Goal: Complete application form

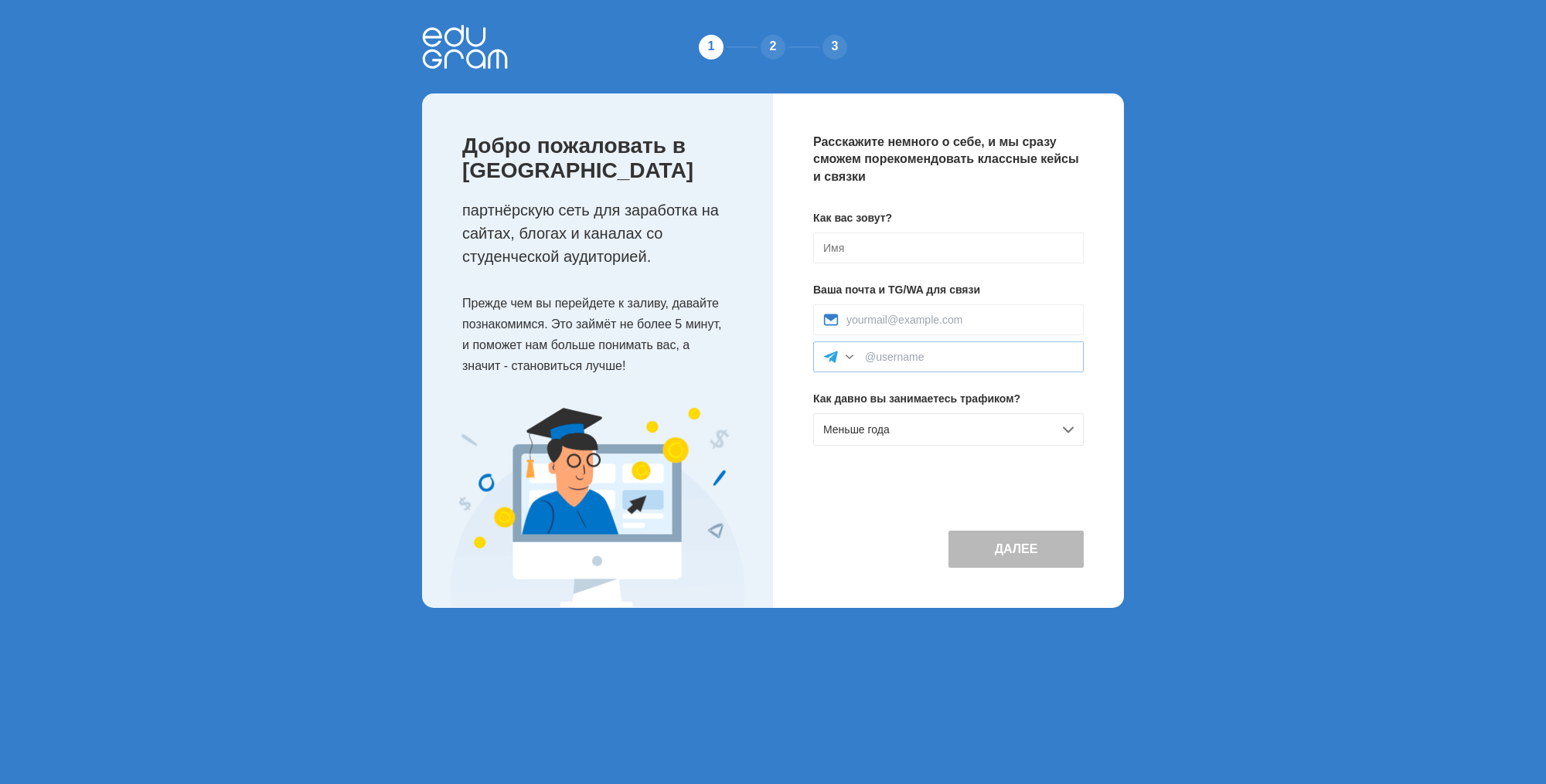
click at [987, 349] on div at bounding box center [948, 357] width 271 height 31
click at [1000, 365] on div at bounding box center [948, 357] width 271 height 31
click at [981, 362] on input at bounding box center [969, 357] width 209 height 13
paste input "tekinmaksim@gmail.com"
type input "tekinmaksim@gmail.com"
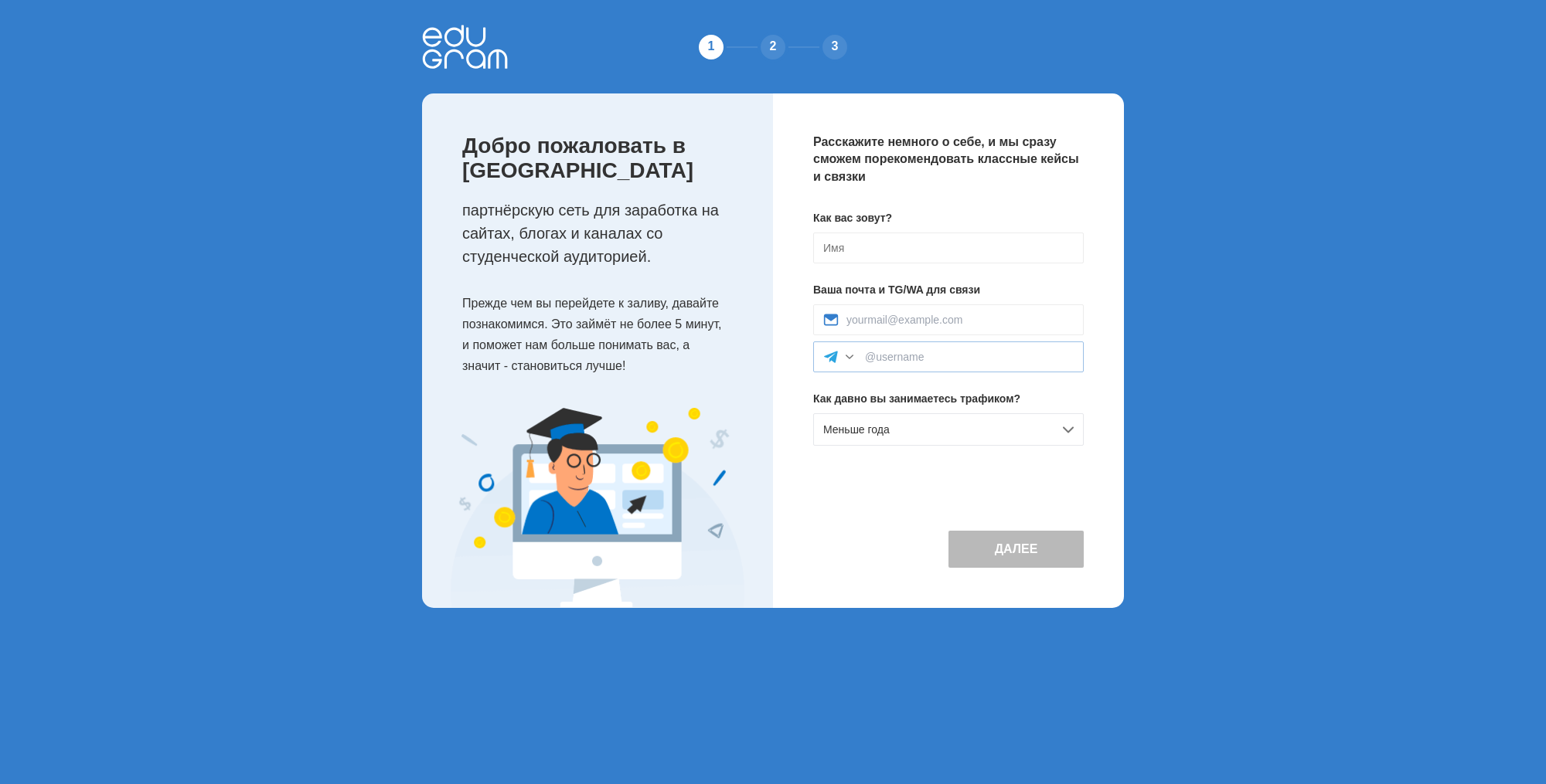
click at [940, 347] on div at bounding box center [948, 357] width 271 height 31
click at [940, 357] on input at bounding box center [969, 357] width 209 height 13
paste input "t_maxxxim"
type input "t_maxxxim"
click at [927, 319] on input at bounding box center [959, 320] width 227 height 13
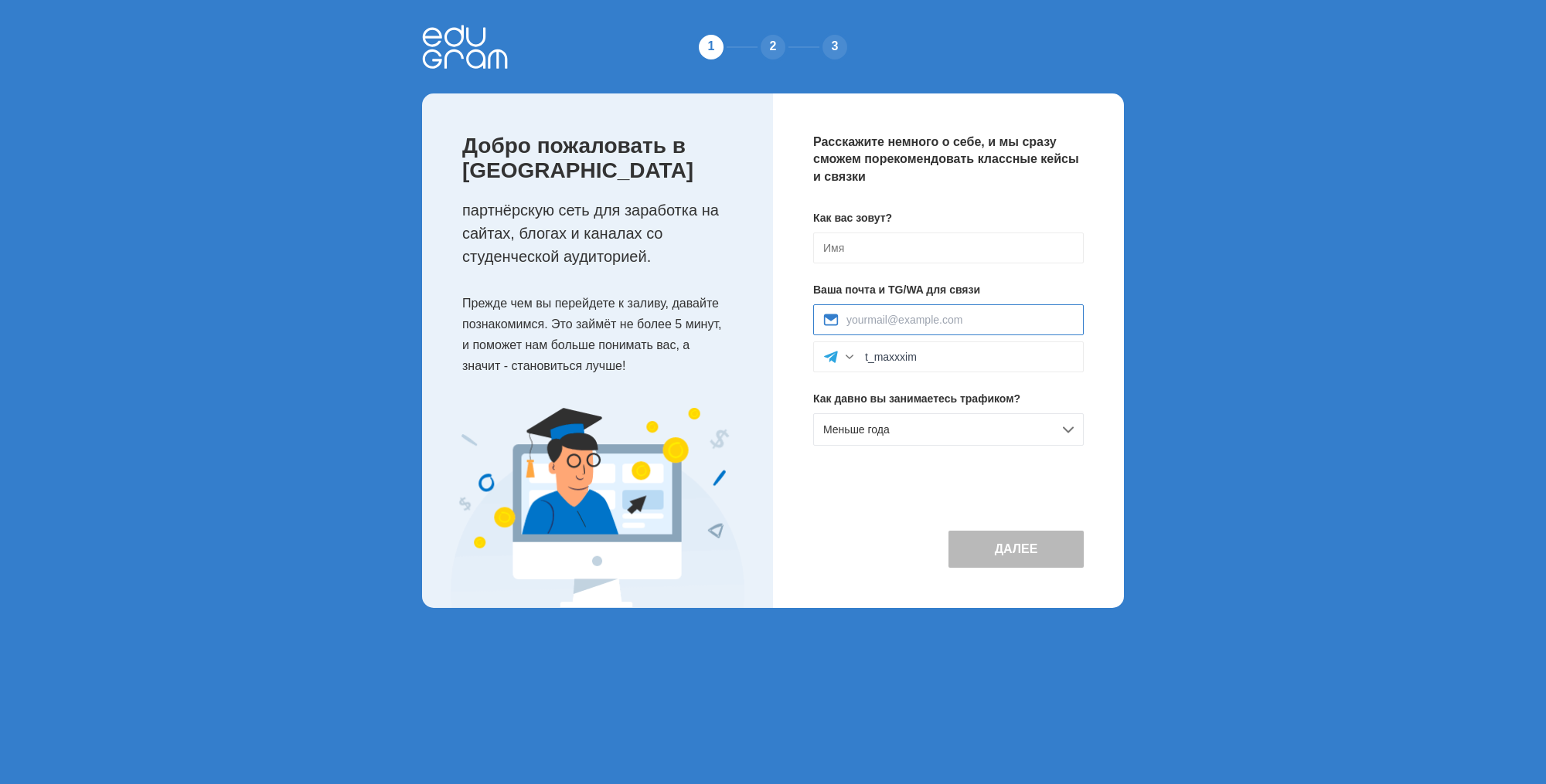
paste input "tekinmaksim@gmail.com"
type input "tekinmaksim@gmail.com"
click at [914, 233] on input at bounding box center [948, 248] width 271 height 31
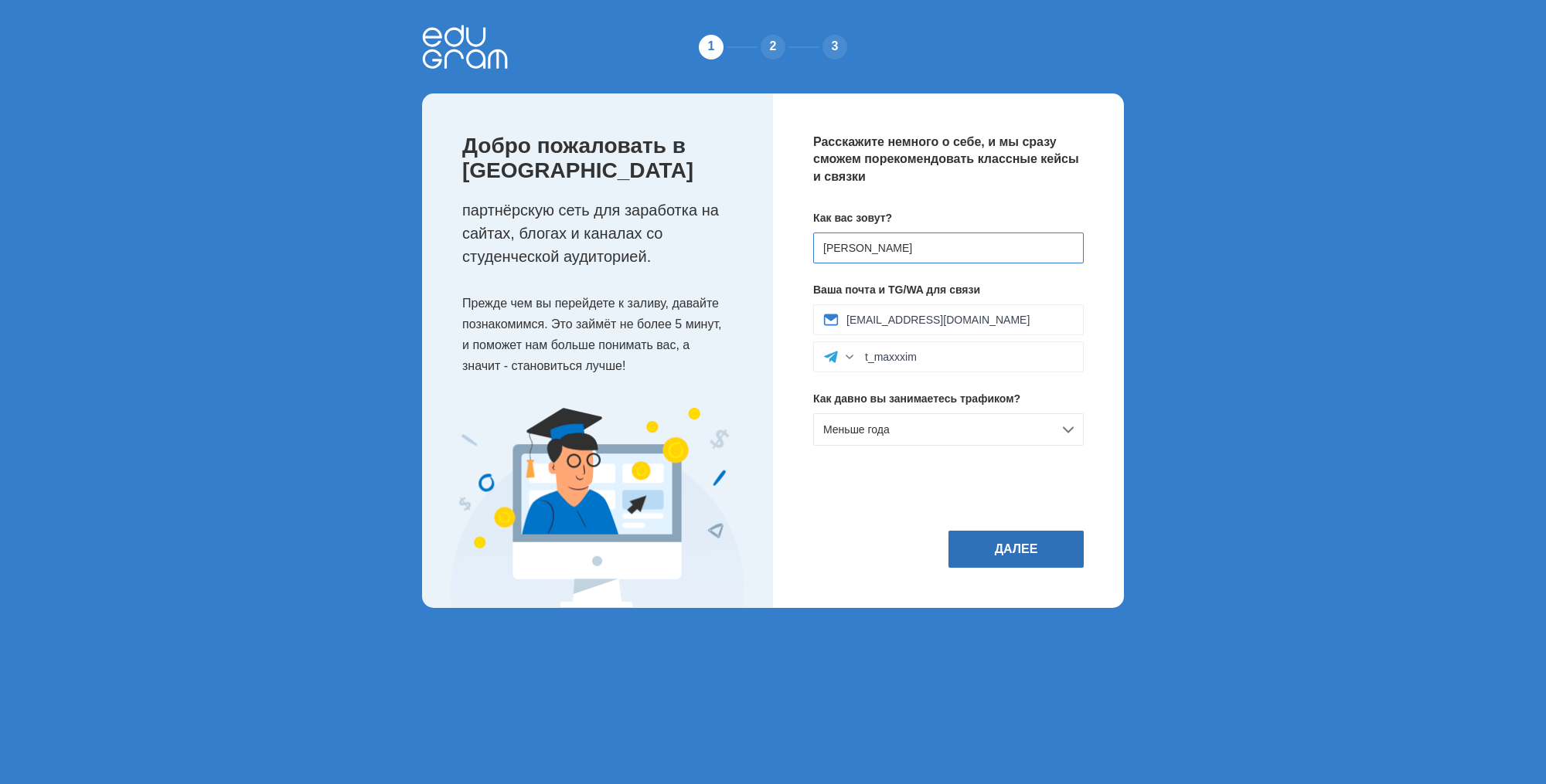
type input "[PERSON_NAME]"
click at [1027, 568] on button "Далее" at bounding box center [1016, 549] width 135 height 37
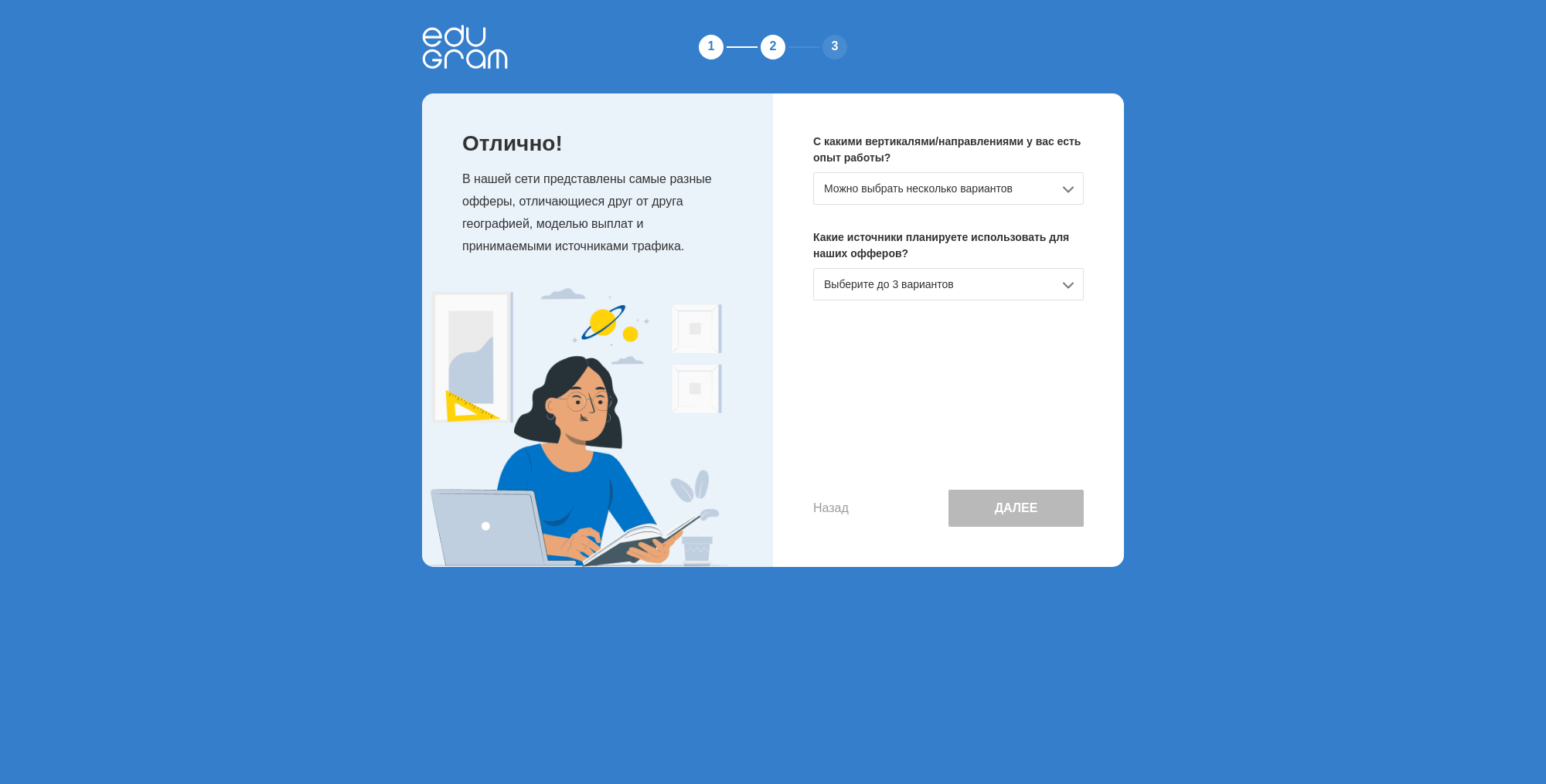
click at [923, 193] on div "Можно выбрать несколько вариантов" at bounding box center [948, 188] width 271 height 32
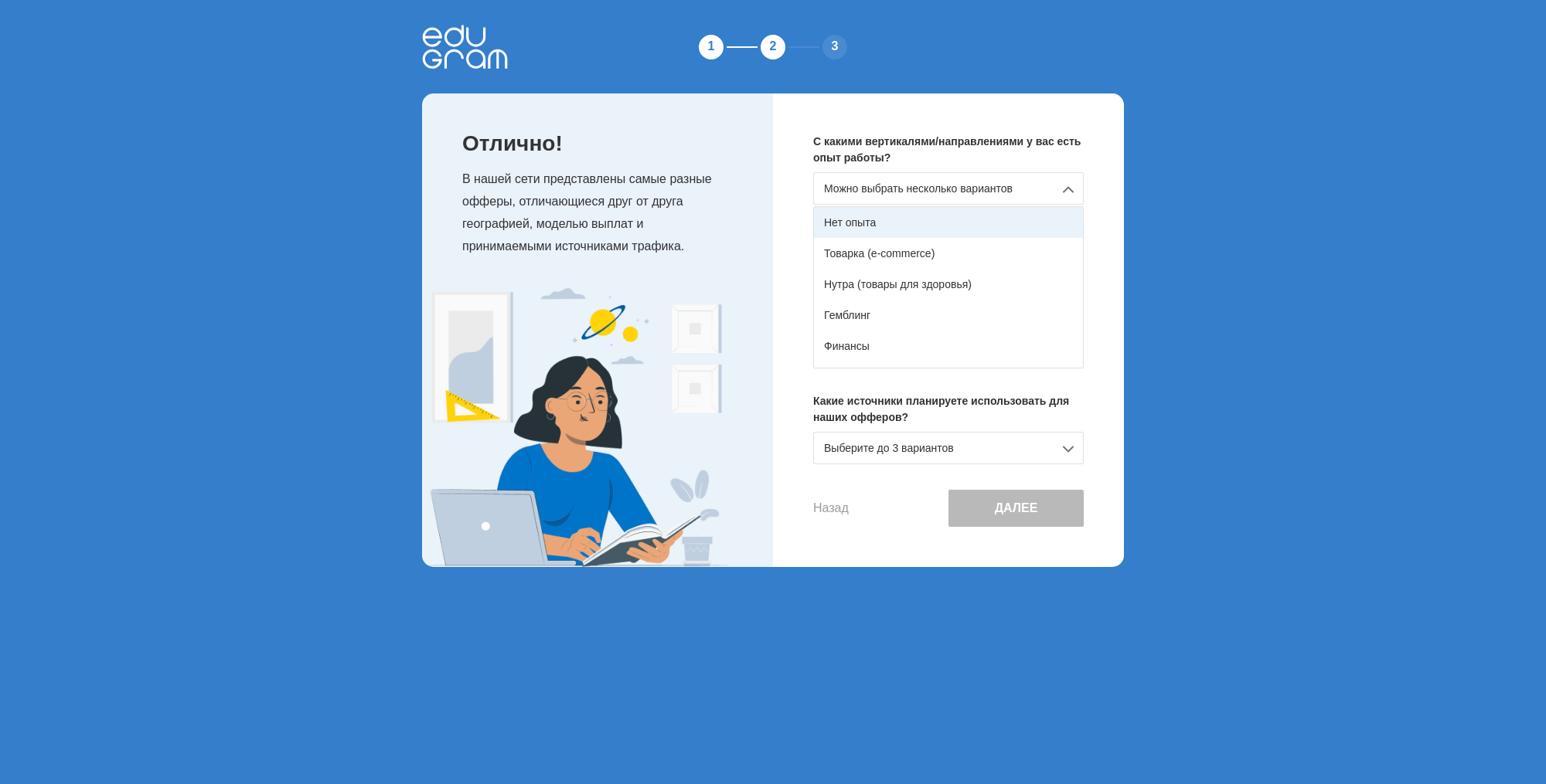
click at [943, 229] on div "Нет опыта" at bounding box center [948, 222] width 269 height 31
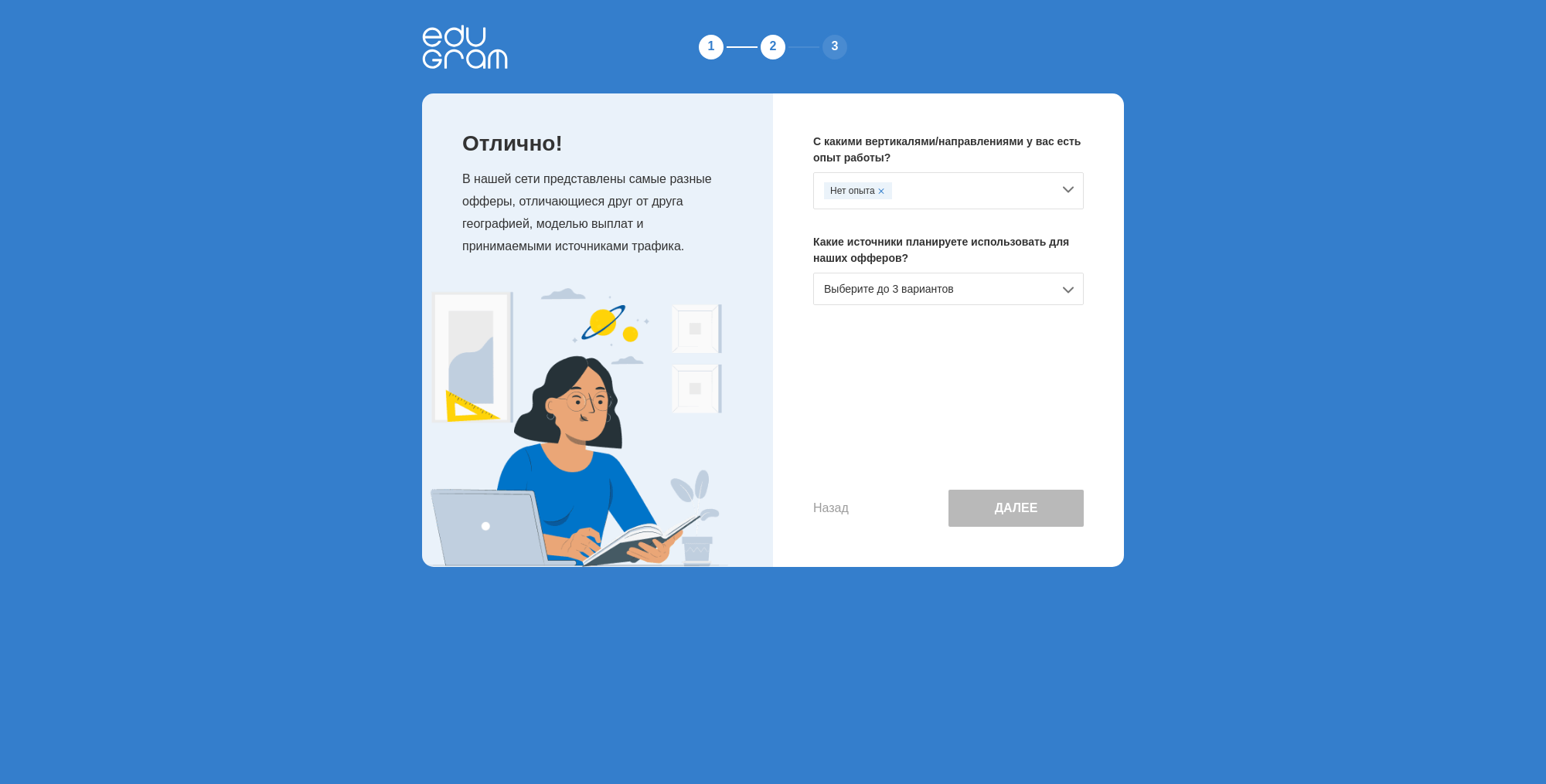
click at [950, 290] on div "Выберите до 3 вариантов" at bounding box center [948, 289] width 271 height 32
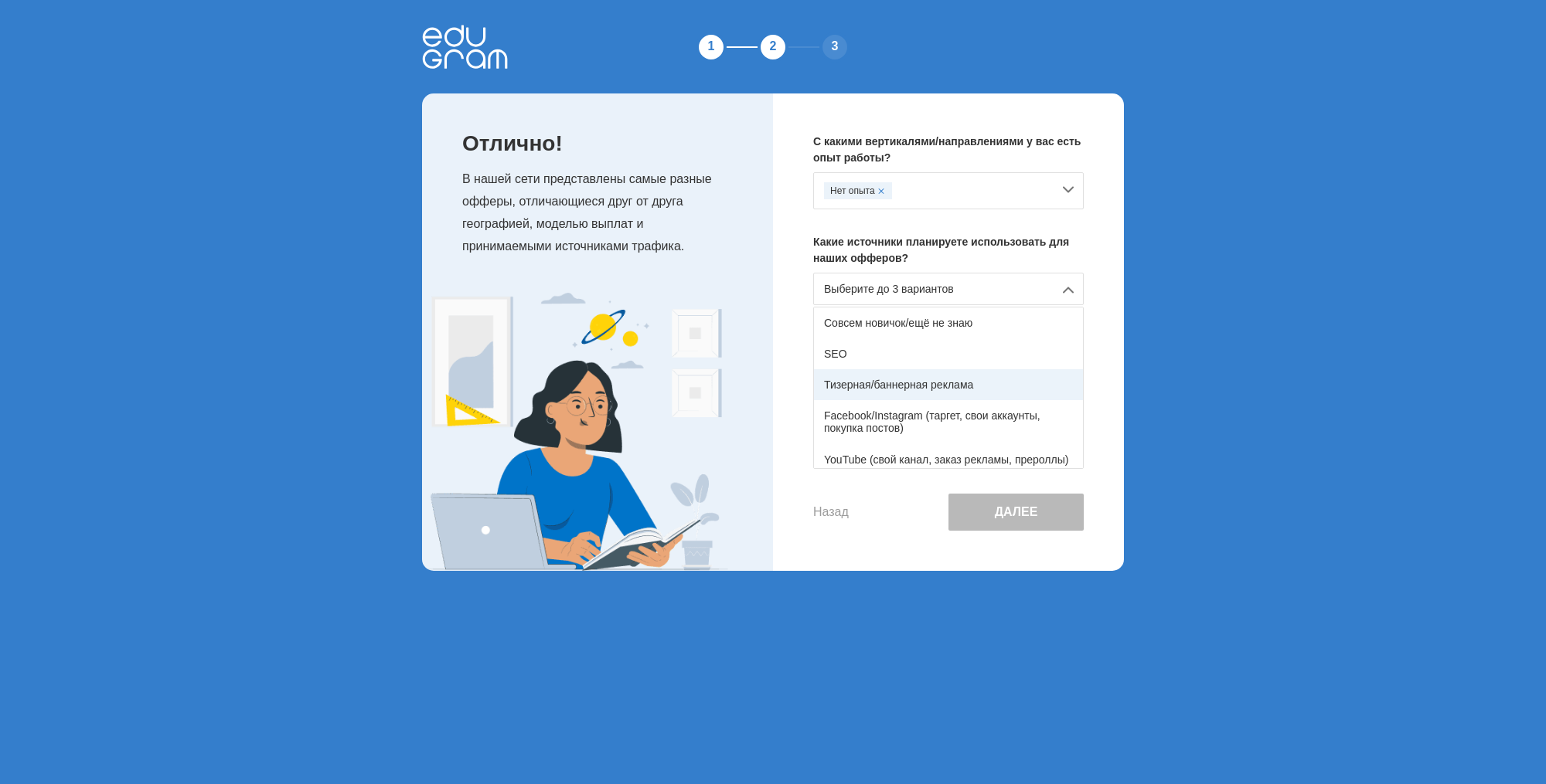
click at [926, 369] on div "Тизерная/баннерная реклама" at bounding box center [948, 384] width 269 height 31
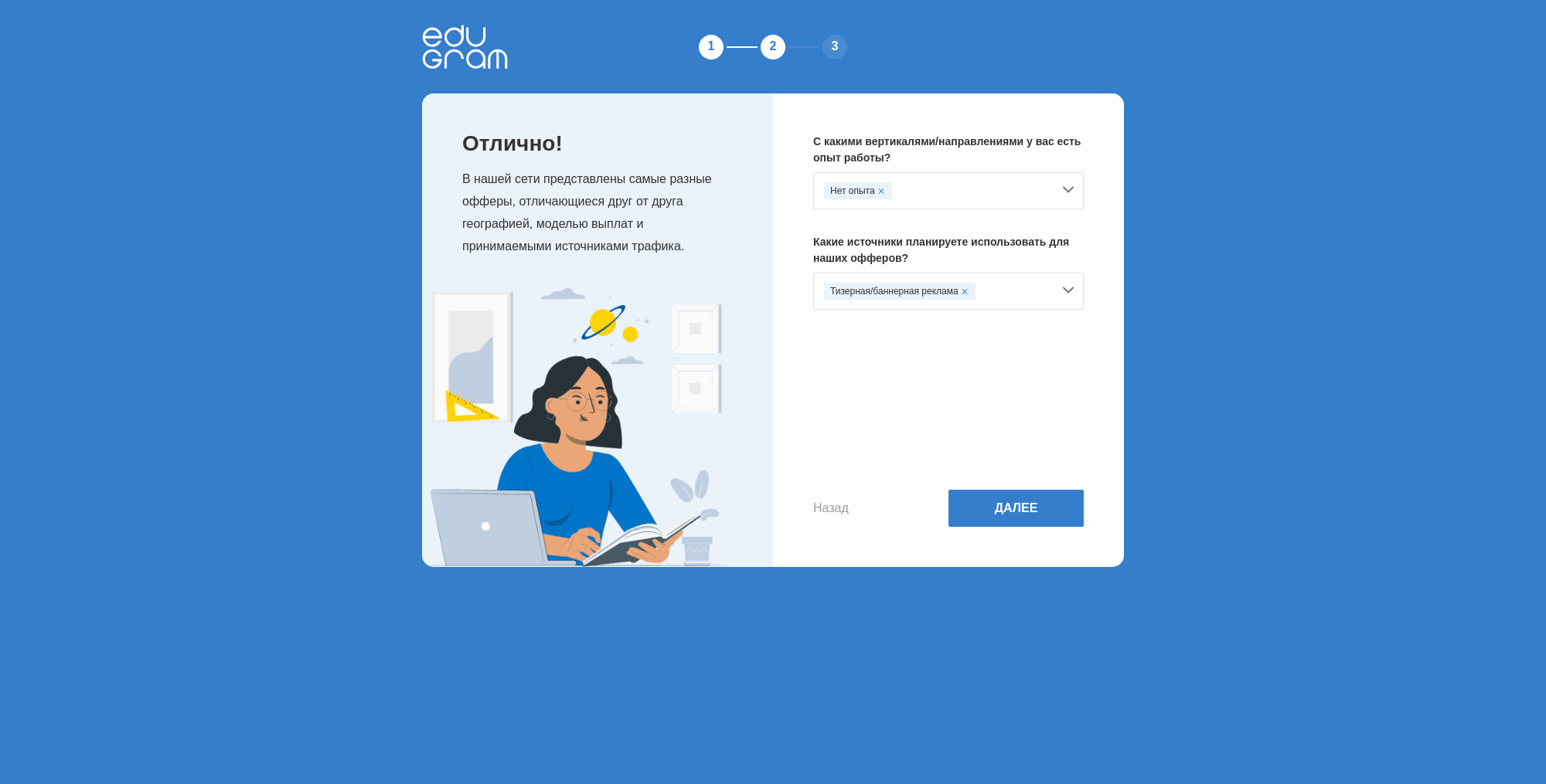
click at [899, 277] on div "Тизерная/баннерная реклама" at bounding box center [948, 291] width 271 height 37
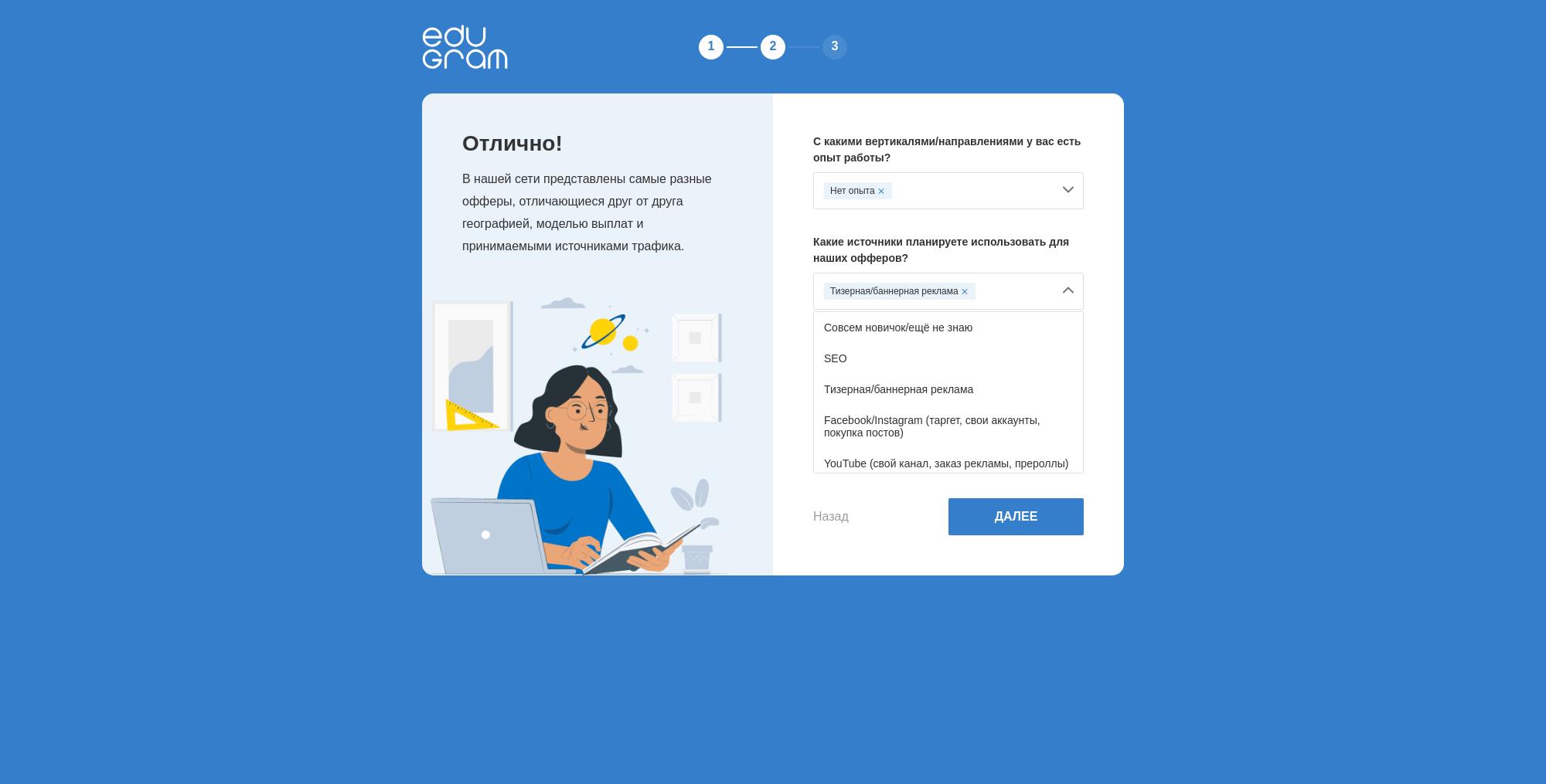
click at [882, 348] on div "SEO" at bounding box center [948, 358] width 269 height 31
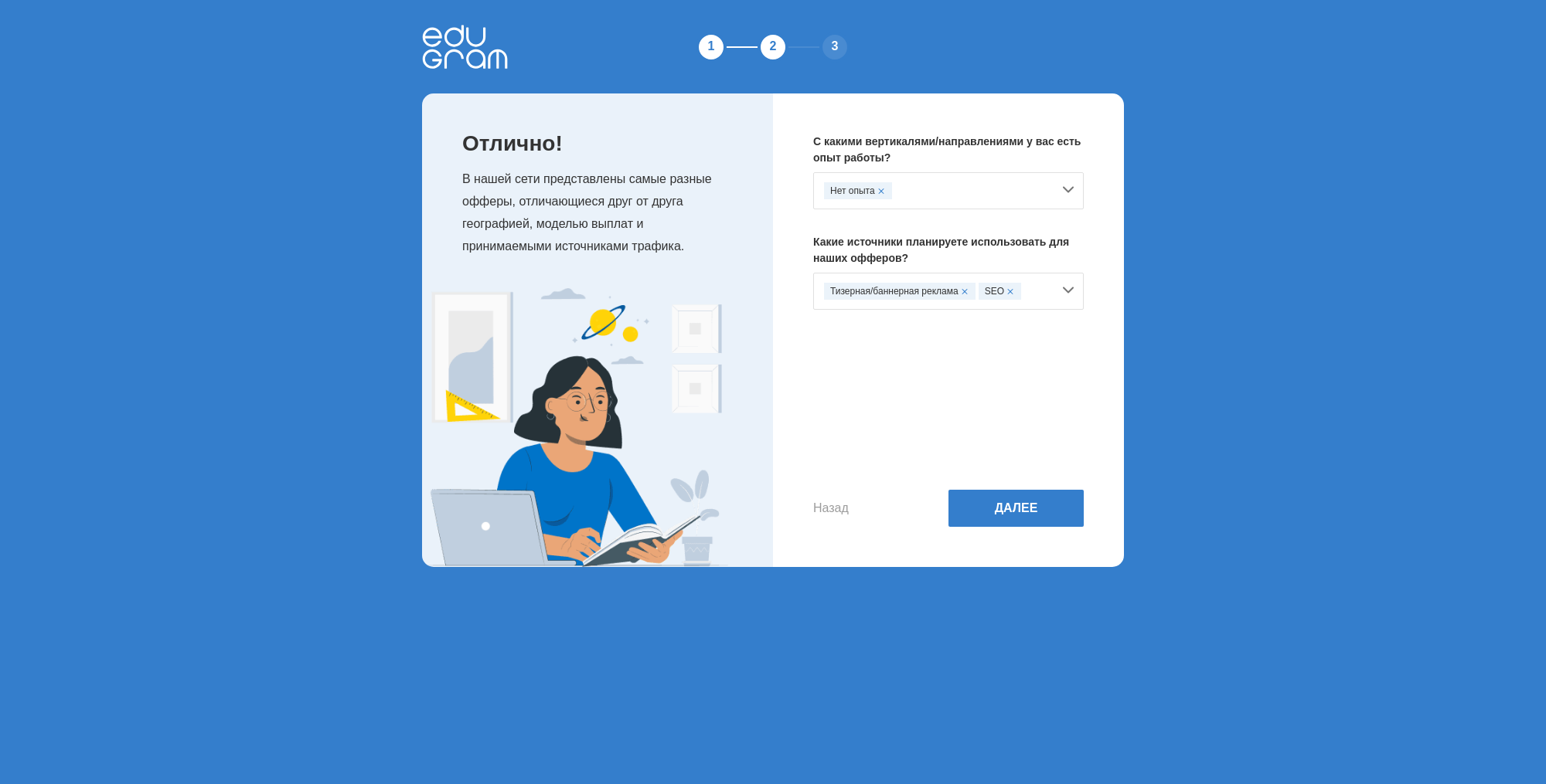
click at [967, 290] on span at bounding box center [965, 291] width 6 height 6
click at [993, 289] on div "SEO" at bounding box center [938, 290] width 228 height 17
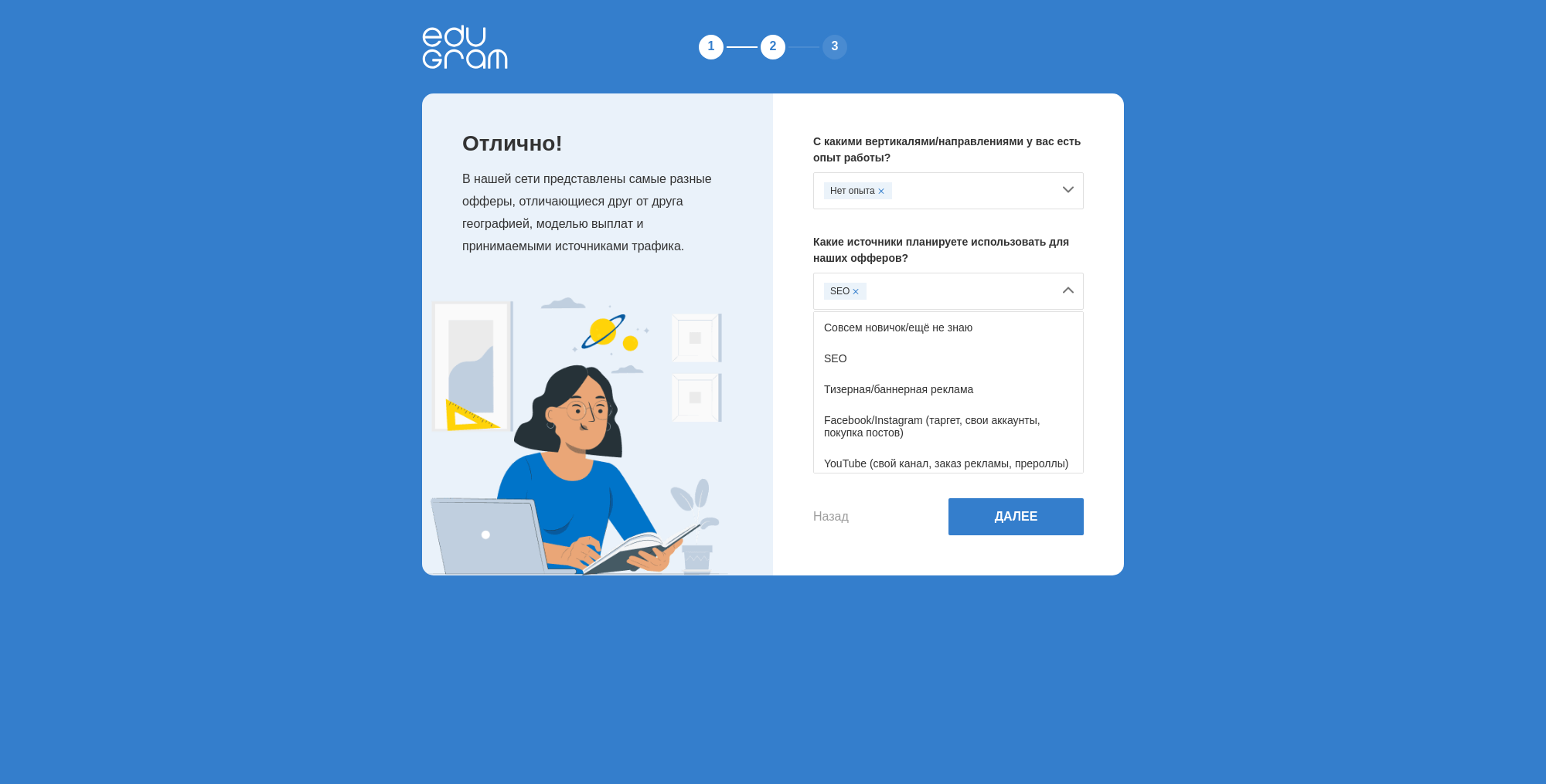
click at [925, 542] on div "С какими вертикалями/направлениями у вас есть опыт работы? Нет опыта Какие исто…" at bounding box center [948, 334] width 351 height 482
click at [982, 518] on button "Далее" at bounding box center [1016, 517] width 135 height 37
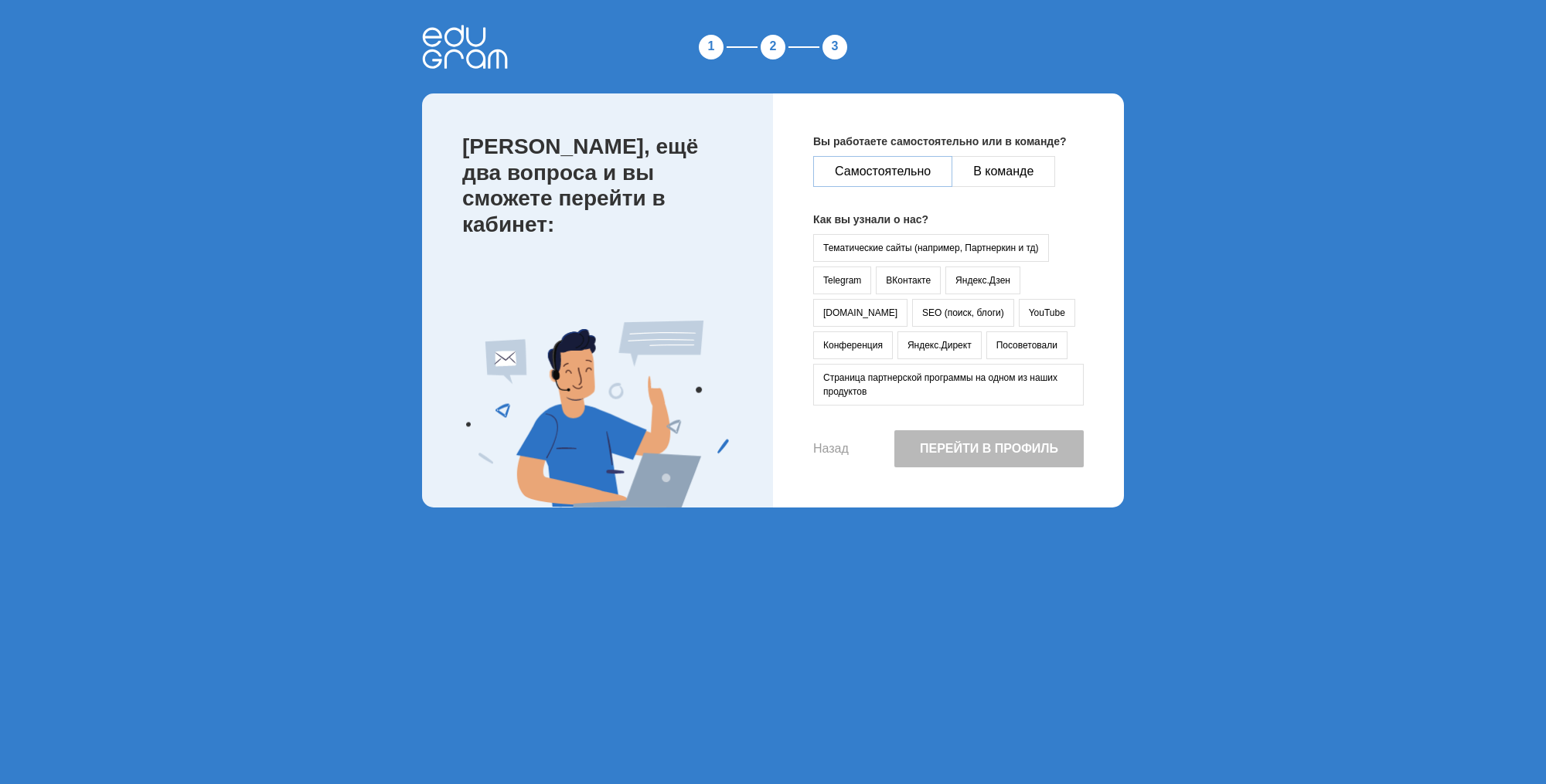
click at [931, 170] on button "Самостоятельно" at bounding box center [883, 171] width 139 height 31
click at [1002, 251] on button "Тематические сайты (например, Партнеркин и тд)" at bounding box center [931, 248] width 236 height 28
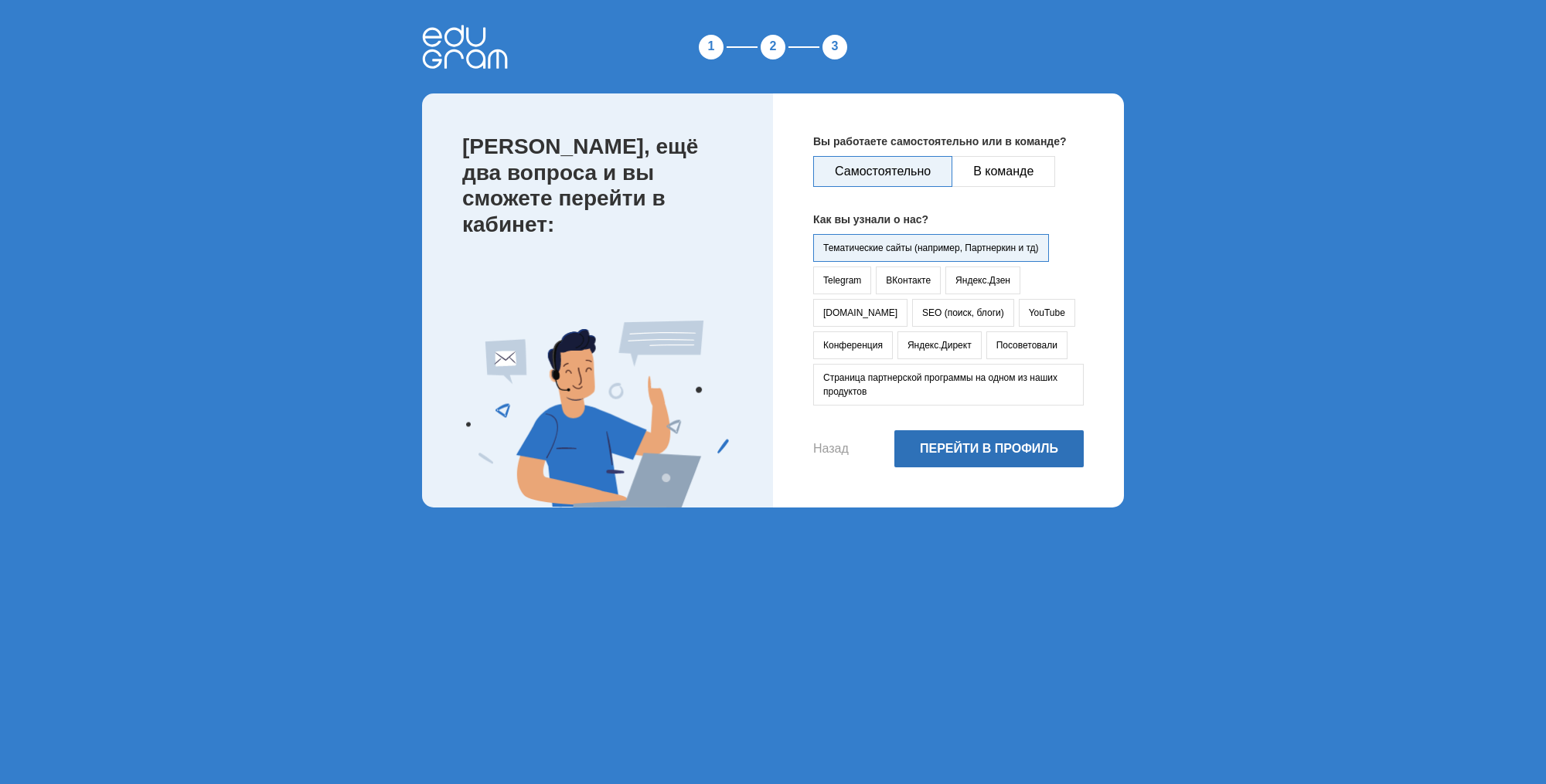
click at [1016, 445] on button "Перейти в профиль" at bounding box center [989, 449] width 189 height 37
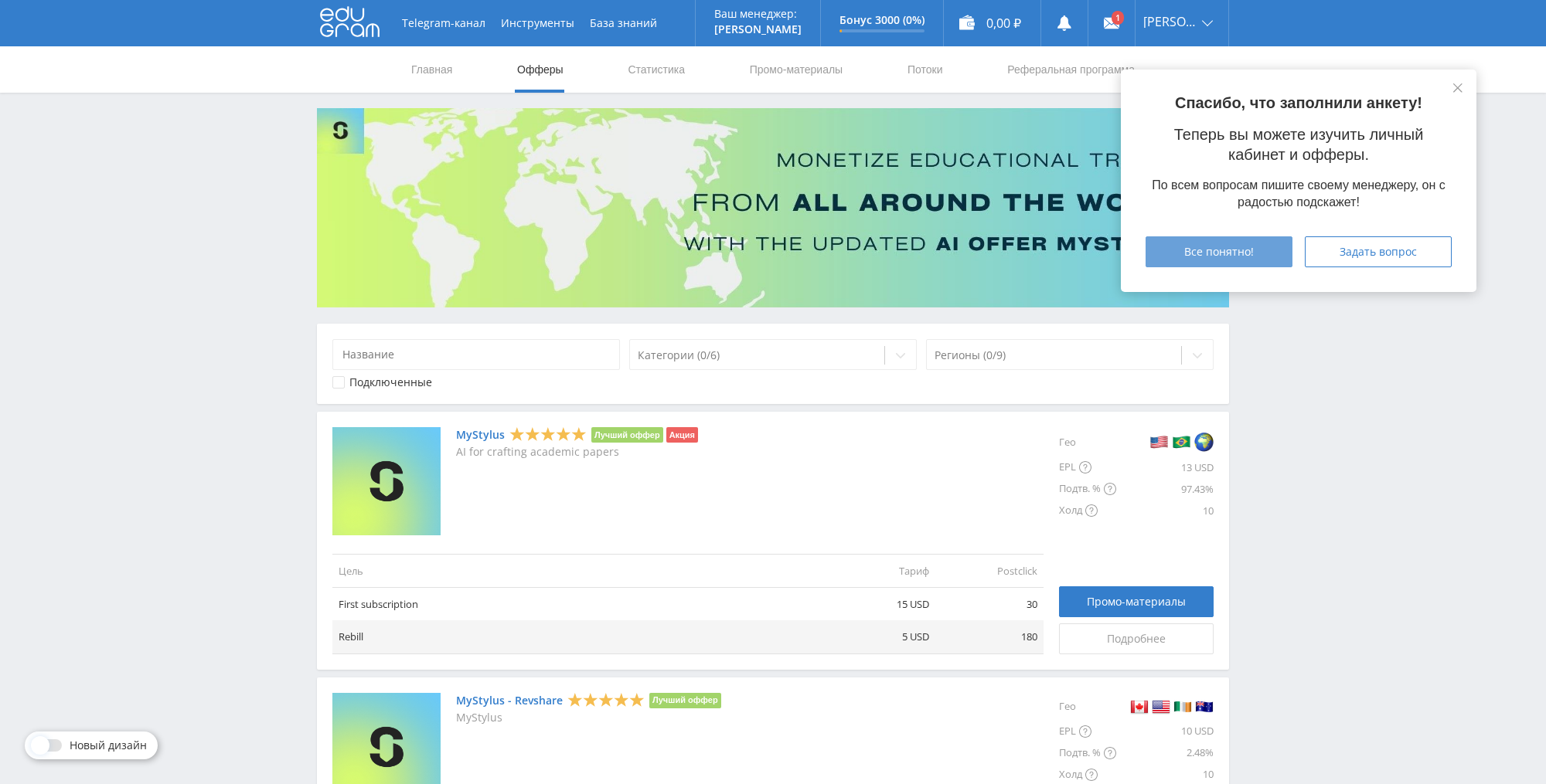
click at [1250, 245] on span "Все понятно!" at bounding box center [1219, 252] width 70 height 13
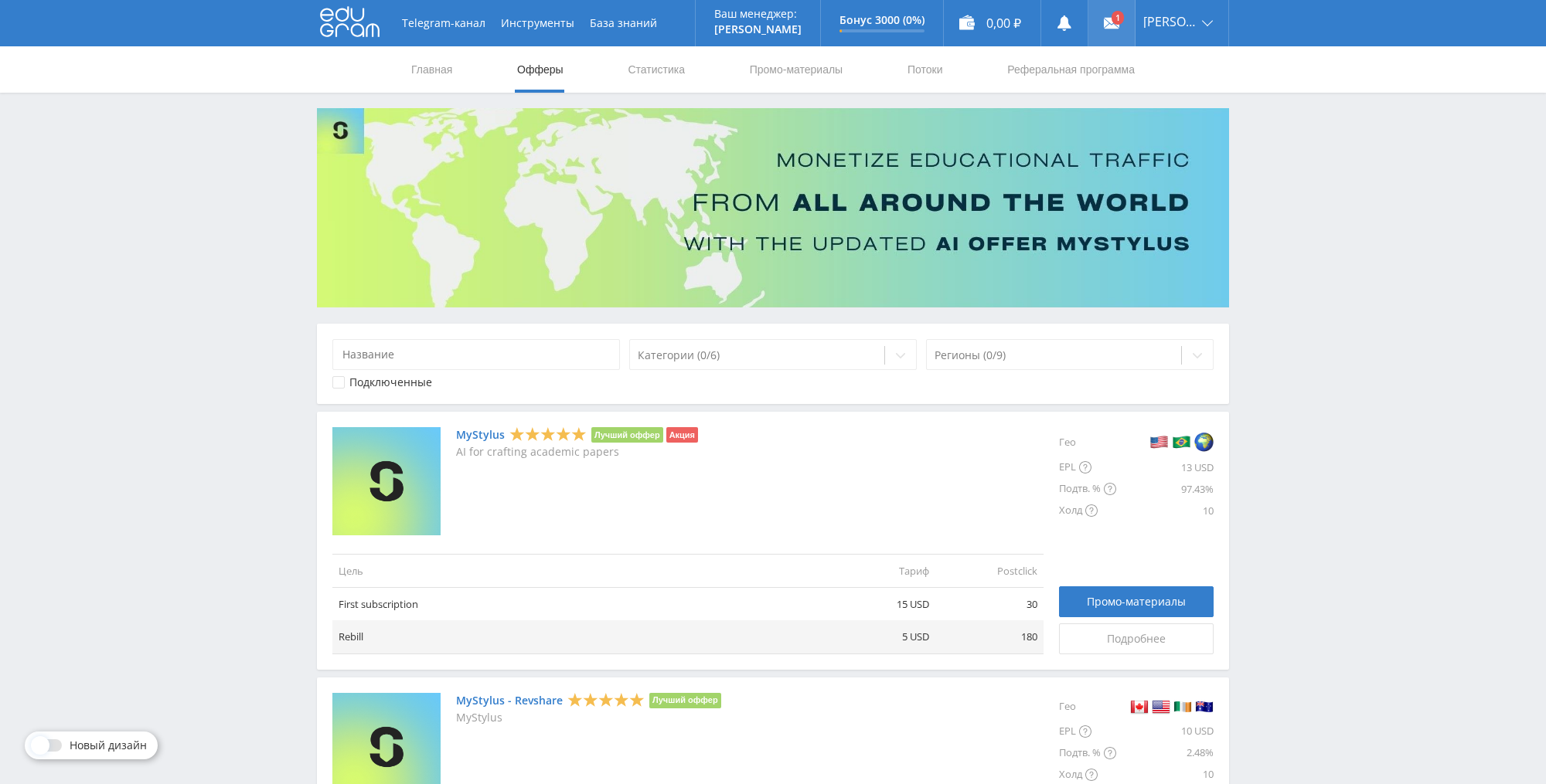
click at [1119, 28] on icon at bounding box center [1111, 24] width 16 height 16
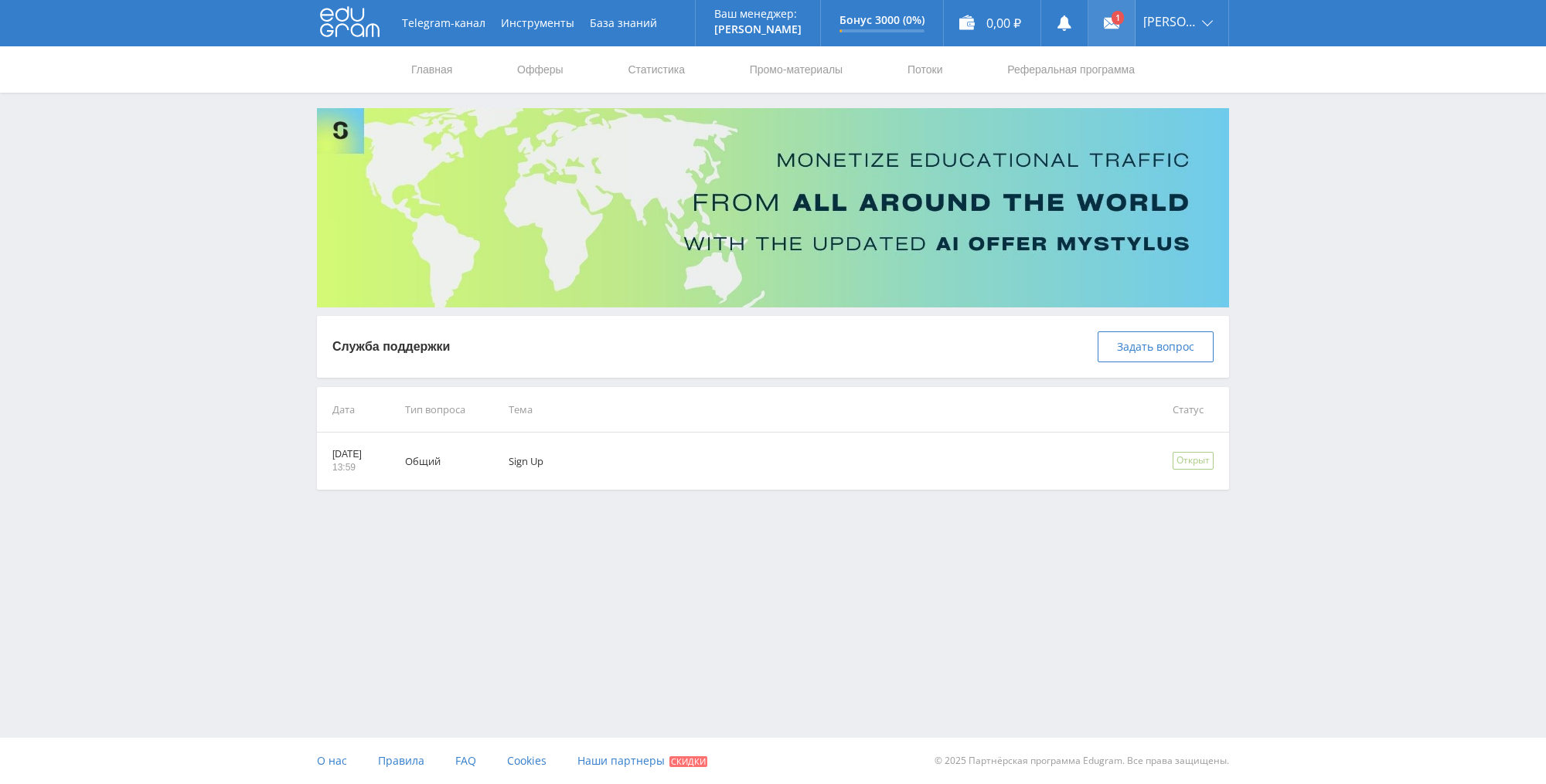
click at [1119, 24] on use at bounding box center [1111, 23] width 16 height 11
